Goal: Transaction & Acquisition: Purchase product/service

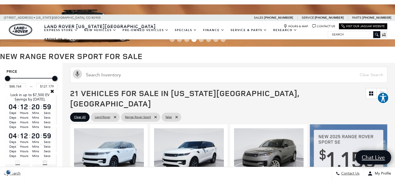
scroll to position [26, 0]
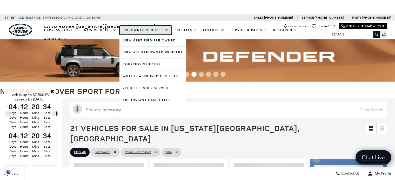
click at [166, 29] on link "Pre-Owned Vehicles" at bounding box center [145, 30] width 52 height 9
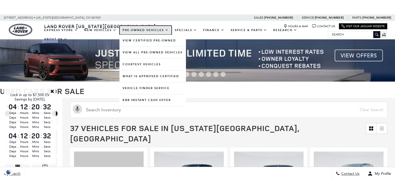
click at [165, 29] on link "Pre-Owned Vehicles" at bounding box center [145, 30] width 52 height 9
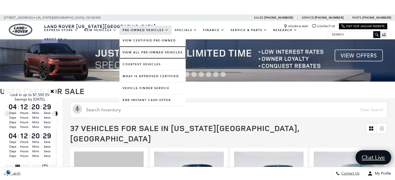
click at [157, 51] on link "View All Pre-Owned Vehicles" at bounding box center [152, 53] width 66 height 12
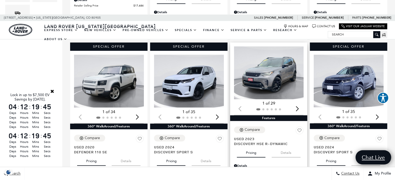
scroll to position [286, 0]
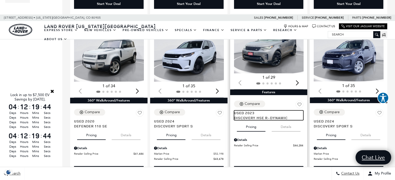
click at [259, 116] on span "Discovery HSE R-Dynamic" at bounding box center [267, 118] width 66 height 5
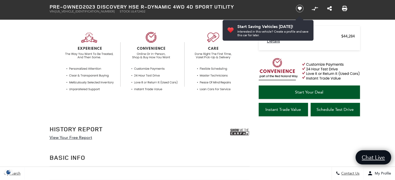
scroll to position [260, 0]
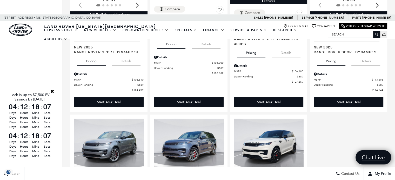
scroll to position [987, 0]
